Goal: Transaction & Acquisition: Obtain resource

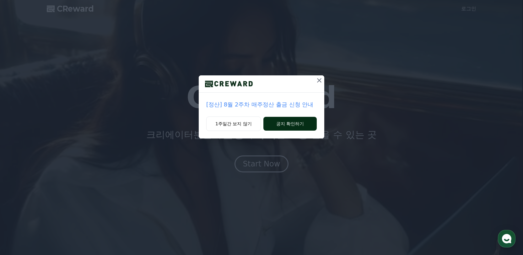
click at [273, 123] on button "공지 확인하기" at bounding box center [289, 124] width 53 height 14
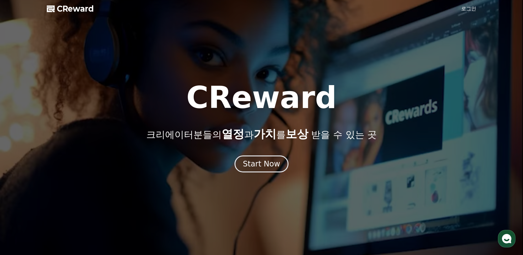
click at [472, 8] on link "로그인" at bounding box center [468, 9] width 15 height 8
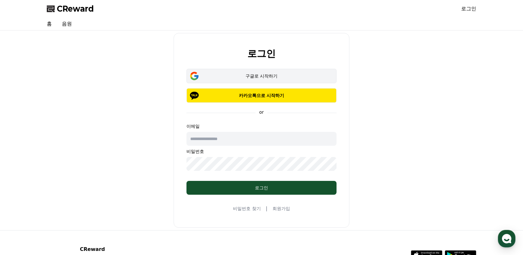
click at [288, 76] on div "구글로 시작하기" at bounding box center [262, 76] width 132 height 6
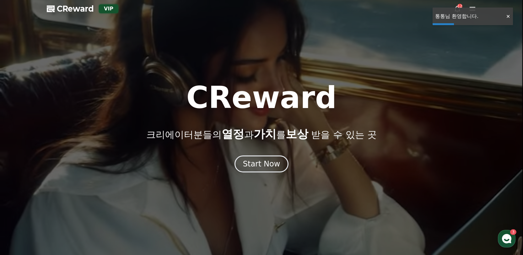
click at [509, 15] on div at bounding box center [508, 16] width 10 height 6
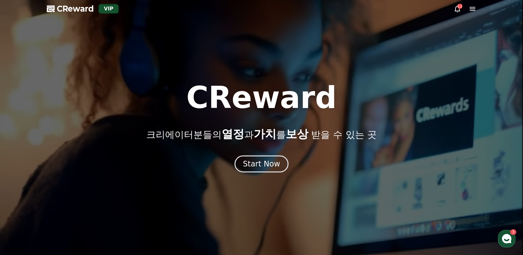
click at [470, 9] on icon at bounding box center [473, 9] width 8 height 8
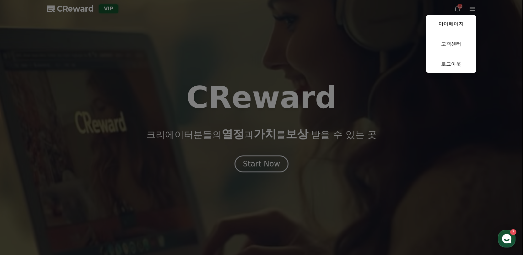
click at [458, 10] on button "close" at bounding box center [261, 127] width 523 height 255
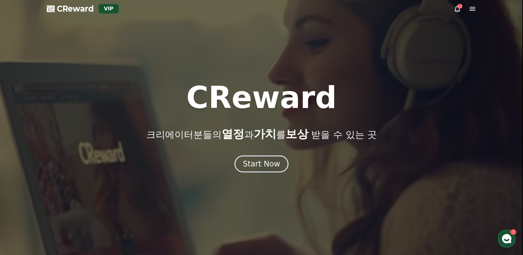
click at [456, 9] on icon at bounding box center [457, 9] width 8 height 8
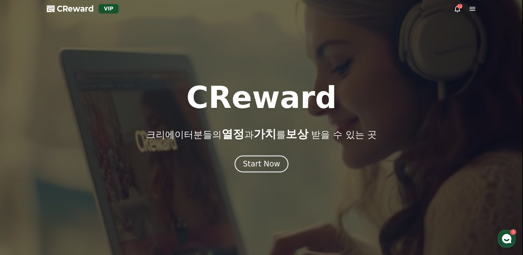
click at [457, 12] on icon at bounding box center [457, 9] width 6 height 7
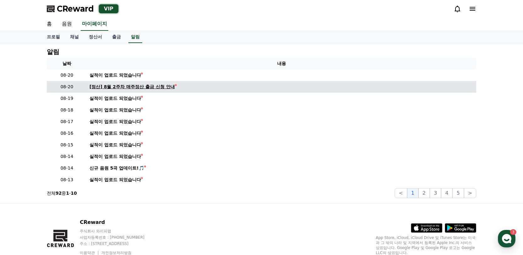
click at [135, 85] on div "[정산] 8월 2주차 매주정산 출금 신청 안내" at bounding box center [131, 86] width 85 height 7
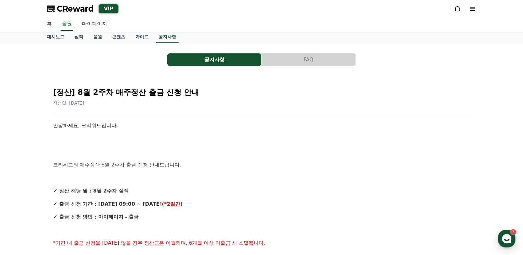
click at [79, 27] on link "마이페이지" at bounding box center [94, 24] width 35 height 13
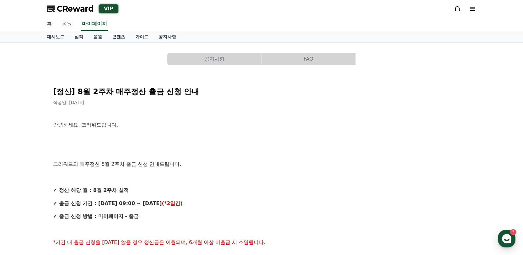
select select "**********"
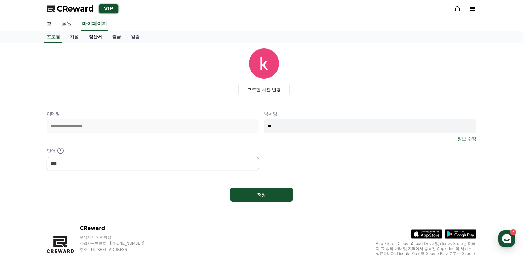
click at [89, 40] on link "정산서" at bounding box center [95, 37] width 23 height 12
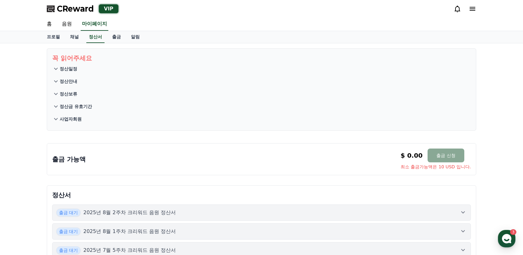
click at [77, 121] on p "사업자회원" at bounding box center [71, 119] width 22 height 6
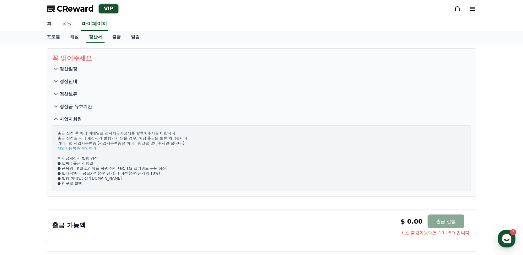
click at [68, 70] on p "정산일정" at bounding box center [69, 69] width 18 height 6
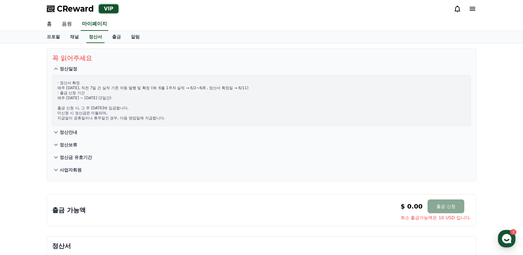
click at [75, 158] on p "정산금 유효기간" at bounding box center [76, 157] width 32 height 6
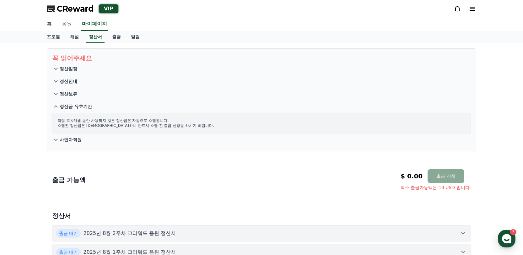
click at [74, 140] on p "사업자회원" at bounding box center [71, 140] width 22 height 6
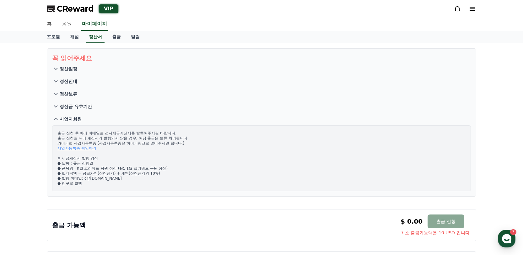
click at [73, 83] on p "정산안내" at bounding box center [69, 81] width 18 height 6
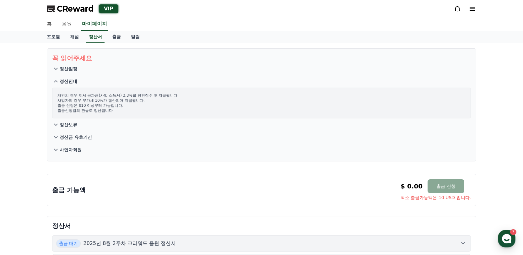
click at [68, 148] on p "사업자회원" at bounding box center [71, 150] width 22 height 6
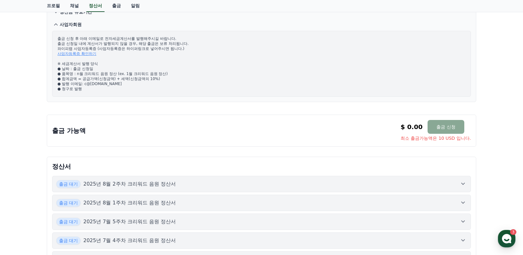
scroll to position [167, 0]
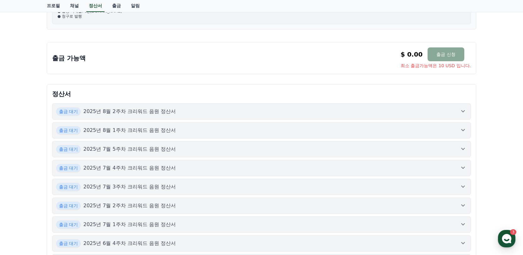
click at [136, 114] on p "2025년 8월 2주차 크리워드 음원 정산서" at bounding box center [129, 112] width 93 height 8
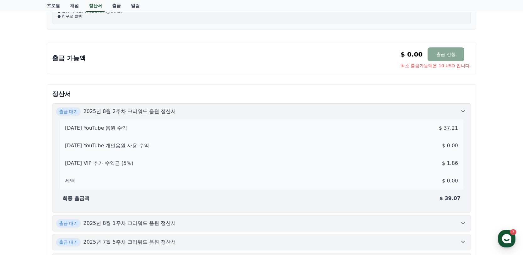
click at [136, 114] on p "2025년 8월 2주차 크리워드 음원 정산서" at bounding box center [129, 112] width 93 height 8
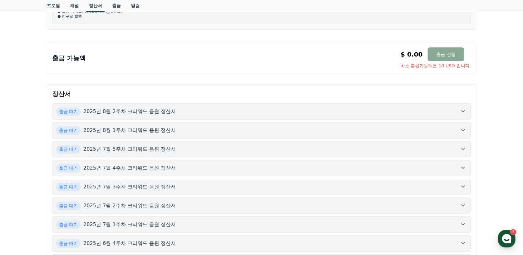
click at [136, 114] on p "2025년 8월 2주차 크리워드 음원 정산서" at bounding box center [129, 112] width 93 height 8
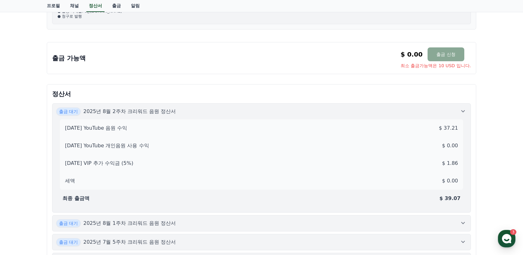
click at [136, 114] on p "2025년 8월 2주차 크리워드 음원 정산서" at bounding box center [129, 112] width 93 height 8
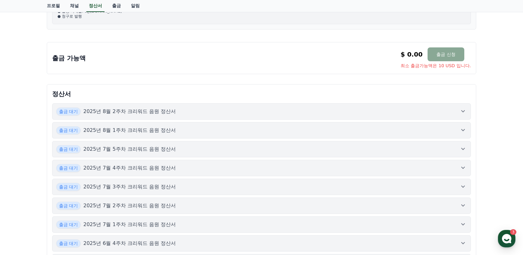
click at [137, 131] on p "2025년 8월 1주차 크리워드 음원 정산서" at bounding box center [129, 130] width 93 height 8
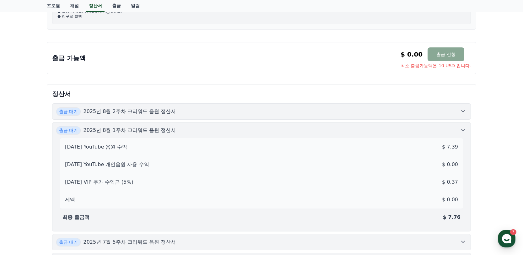
click at [139, 130] on p "2025년 8월 1주차 크리워드 음원 정산서" at bounding box center [129, 130] width 93 height 8
click at [143, 112] on p "2025년 8월 2주차 크리워드 음원 정산서" at bounding box center [129, 112] width 93 height 8
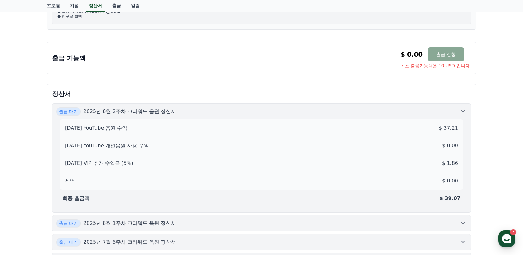
click at [143, 112] on p "2025년 8월 2주차 크리워드 음원 정산서" at bounding box center [129, 112] width 93 height 8
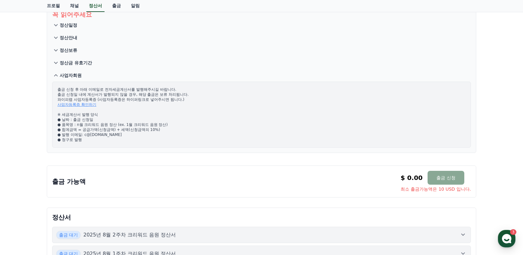
scroll to position [0, 0]
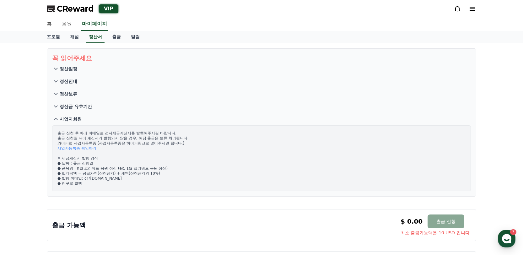
click at [70, 67] on p "정산일정" at bounding box center [69, 69] width 18 height 6
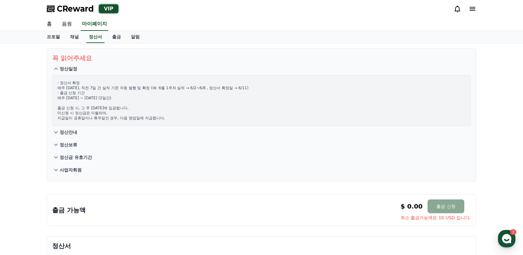
click at [71, 131] on p "정산안내" at bounding box center [69, 132] width 18 height 6
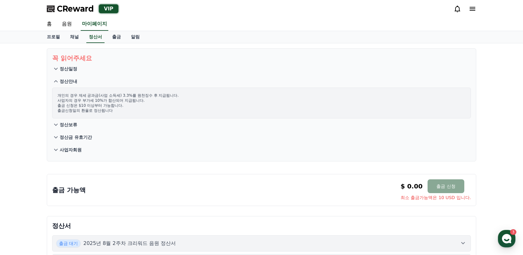
click at [73, 126] on p "정산보류" at bounding box center [69, 124] width 18 height 6
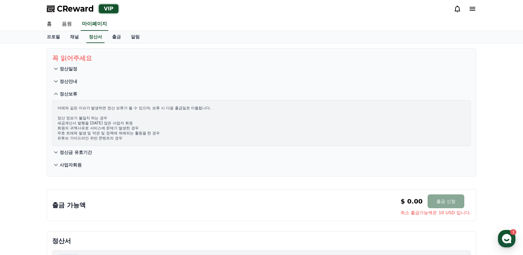
click at [76, 148] on button "정산금 유효기간" at bounding box center [261, 152] width 419 height 13
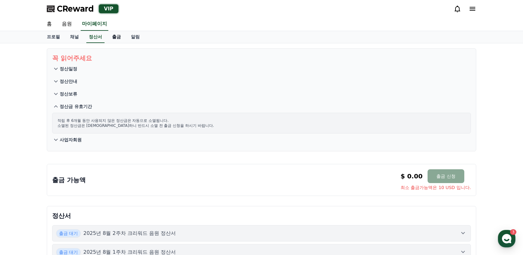
click at [110, 38] on link "출금" at bounding box center [116, 37] width 19 height 12
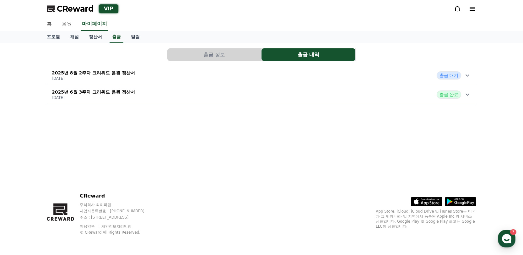
click at [220, 71] on div "2025년 8월 2주차 크리워드 음원 정산서 [DATE] 출금 대기" at bounding box center [261, 75] width 429 height 16
